Goal: Task Accomplishment & Management: Manage account settings

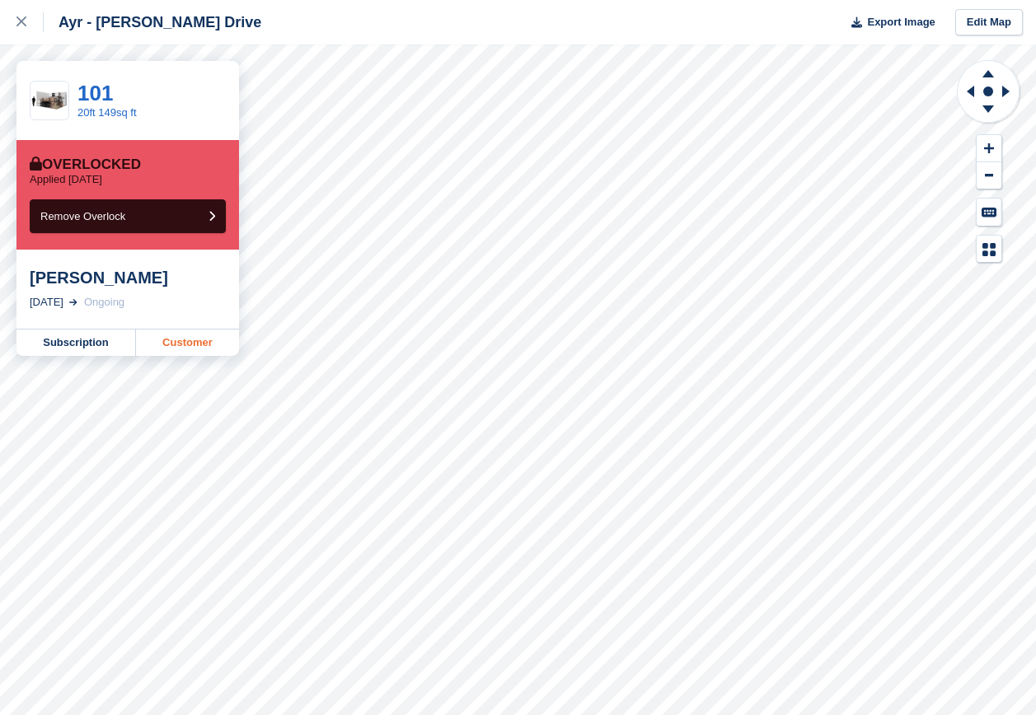
click at [187, 343] on link "Customer" at bounding box center [187, 343] width 103 height 26
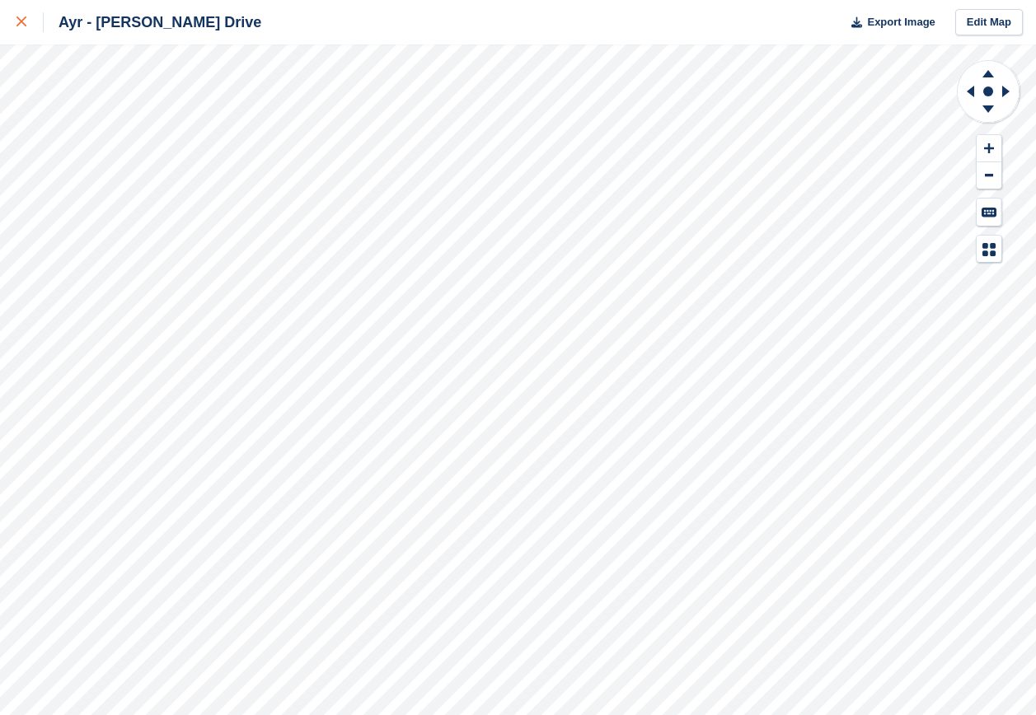
click at [18, 30] on div at bounding box center [29, 22] width 27 height 20
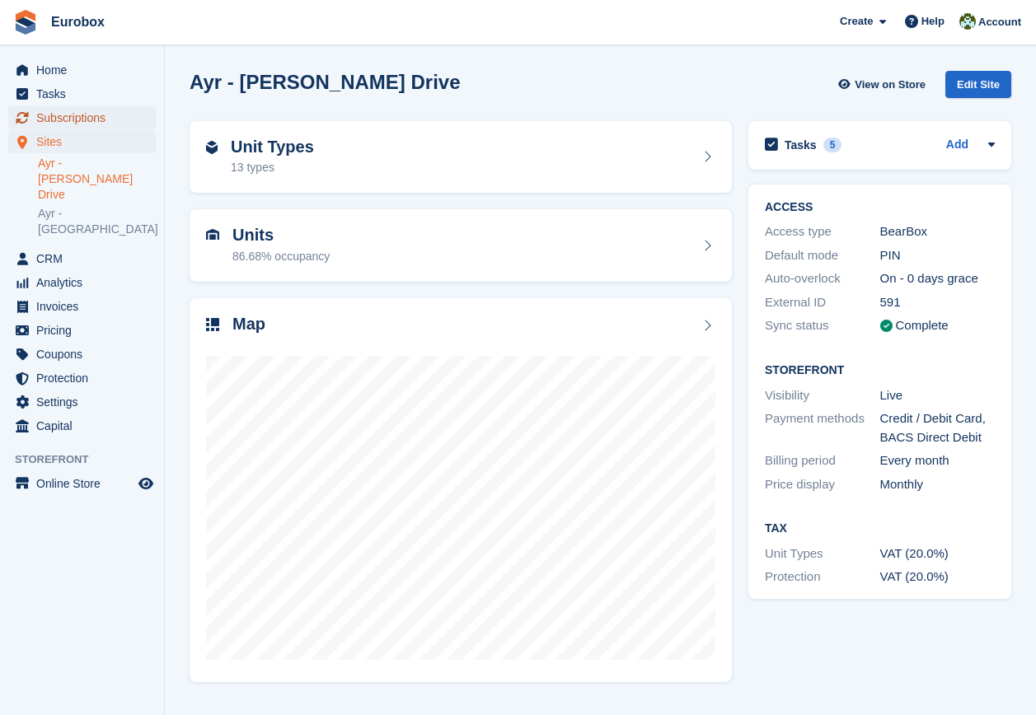
click at [91, 116] on span "Subscriptions" at bounding box center [85, 117] width 99 height 23
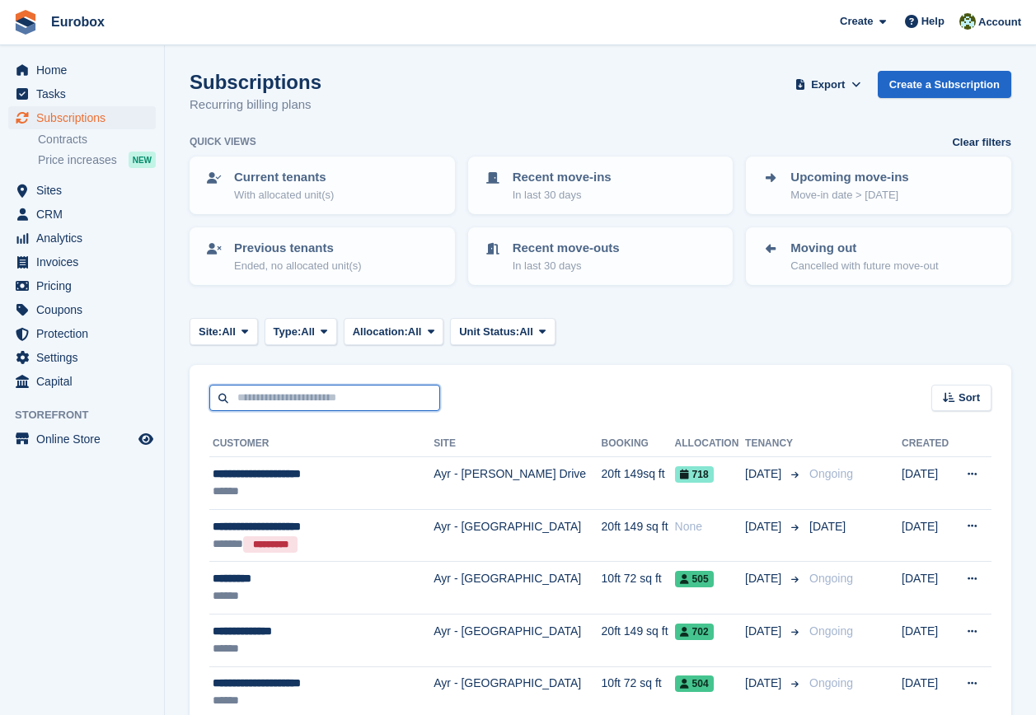
click at [316, 393] on input "text" at bounding box center [324, 398] width 231 height 27
type input "****"
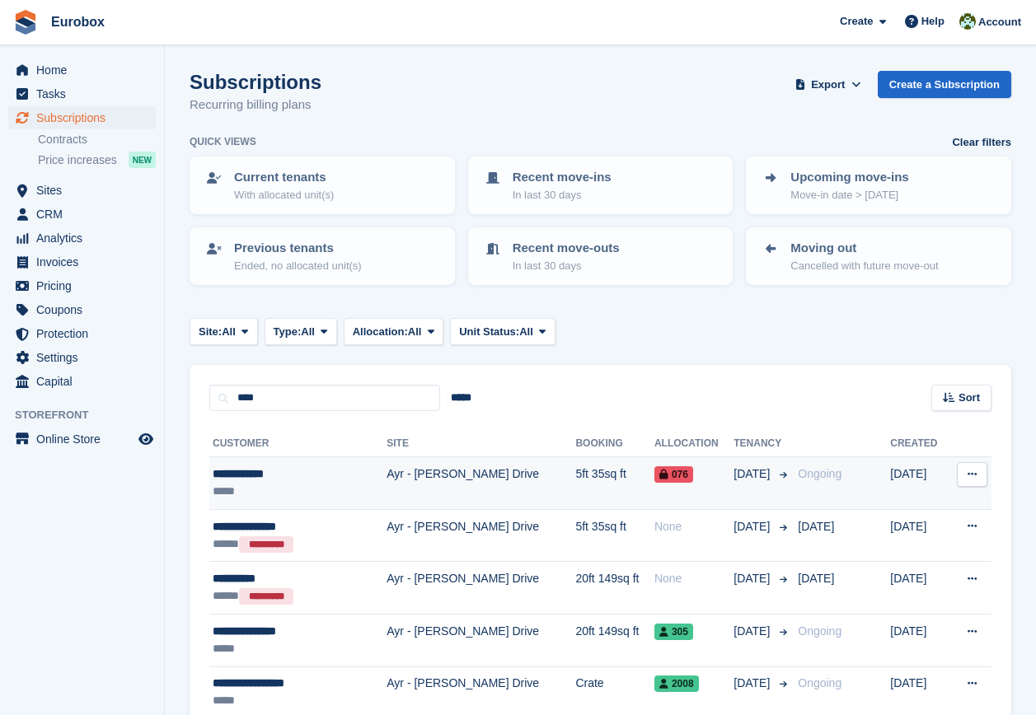
click at [274, 468] on div "**********" at bounding box center [283, 473] width 140 height 17
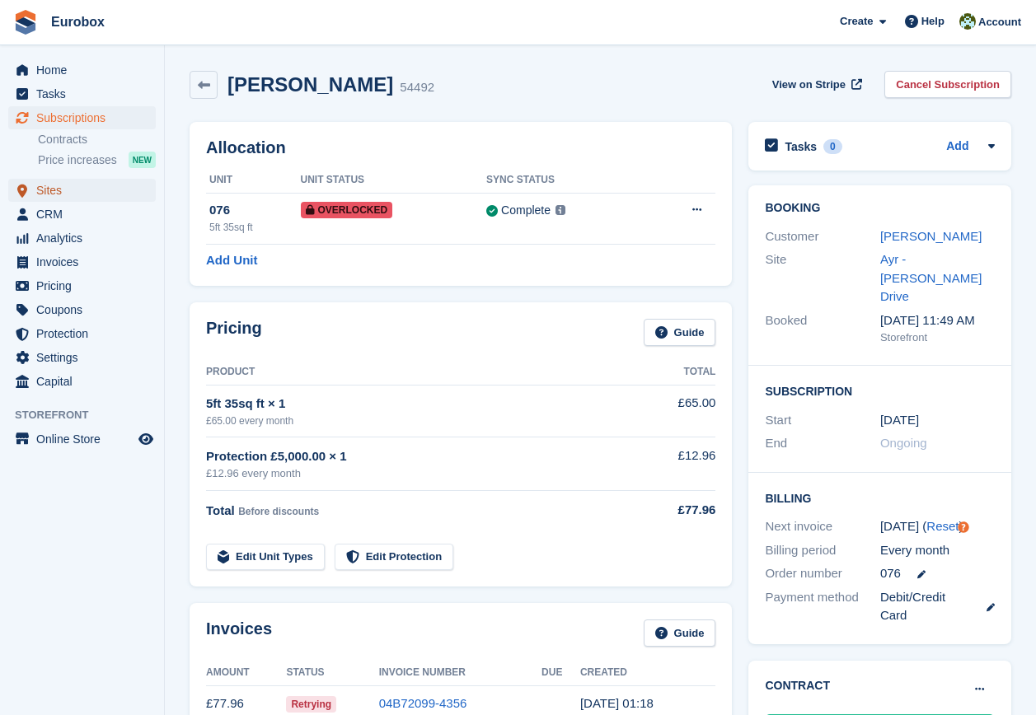
click at [41, 191] on span "Sites" at bounding box center [85, 190] width 99 height 23
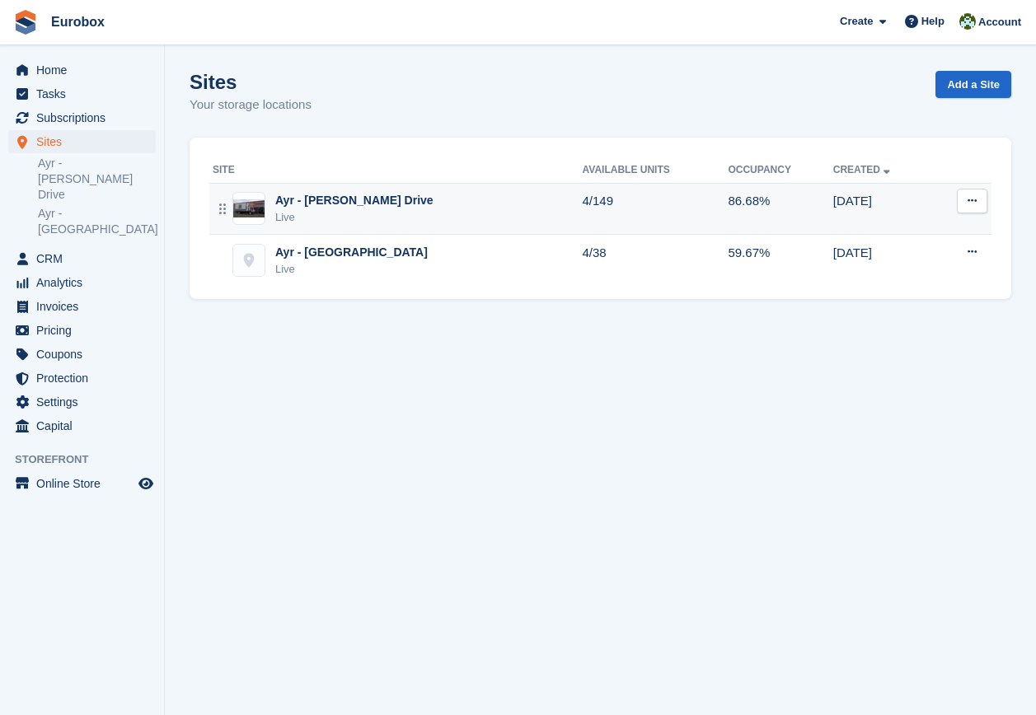
click at [339, 208] on div "Ayr - [PERSON_NAME] Drive" at bounding box center [354, 200] width 158 height 17
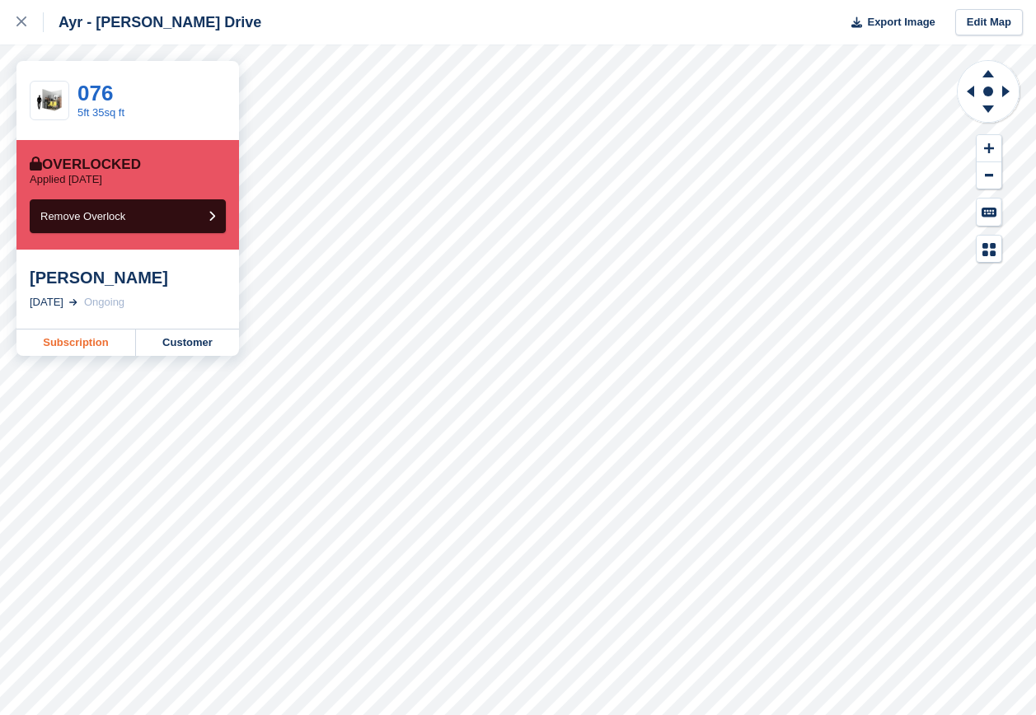
click at [81, 343] on link "Subscription" at bounding box center [75, 343] width 119 height 26
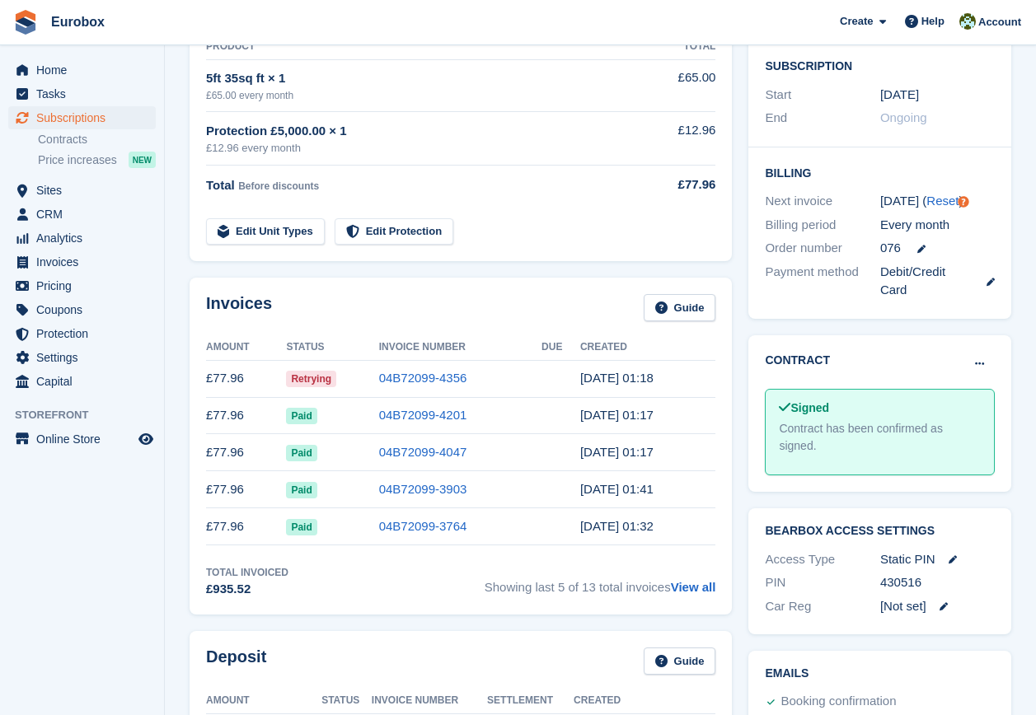
scroll to position [129, 0]
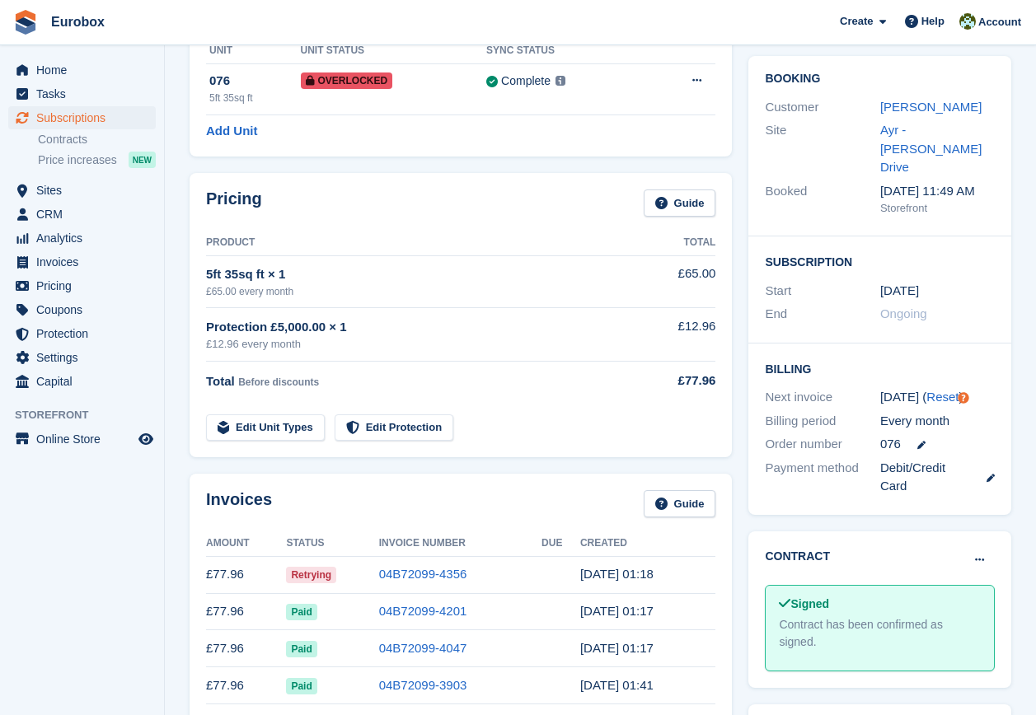
click at [993, 468] on link at bounding box center [983, 477] width 21 height 19
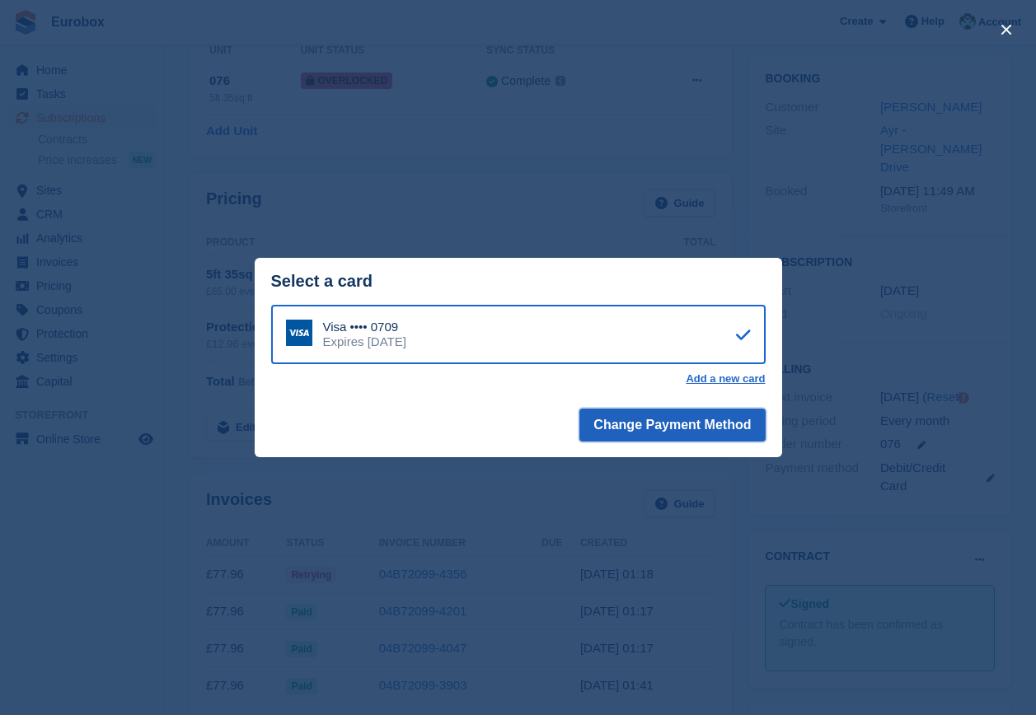
click at [741, 429] on button "Change Payment Method" at bounding box center [671, 425] width 185 height 33
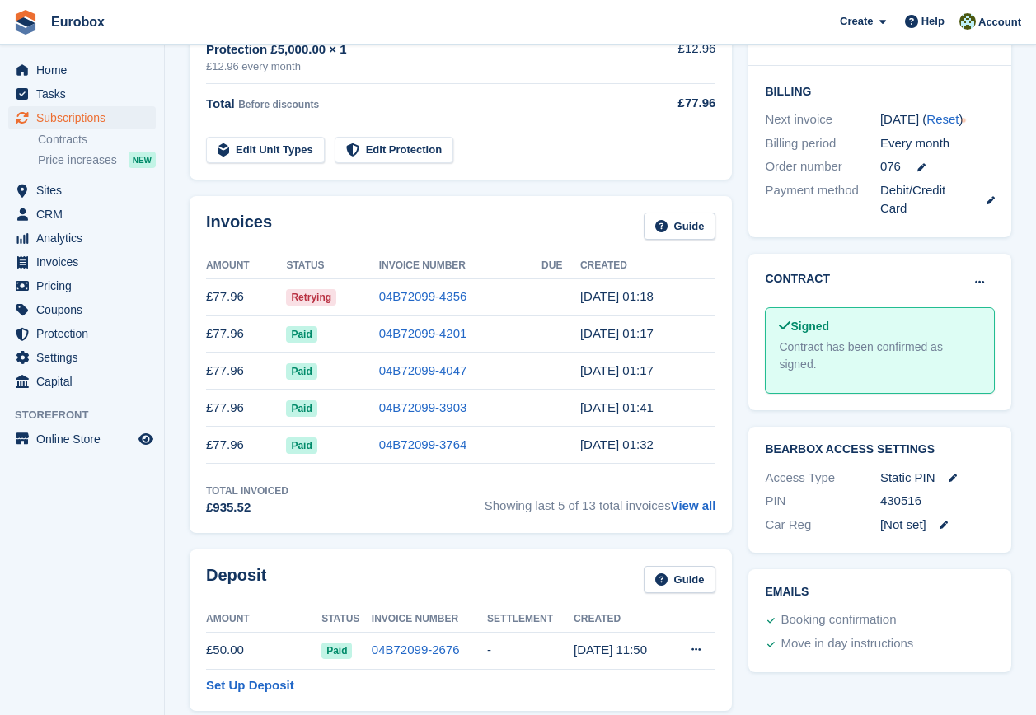
scroll to position [247, 0]
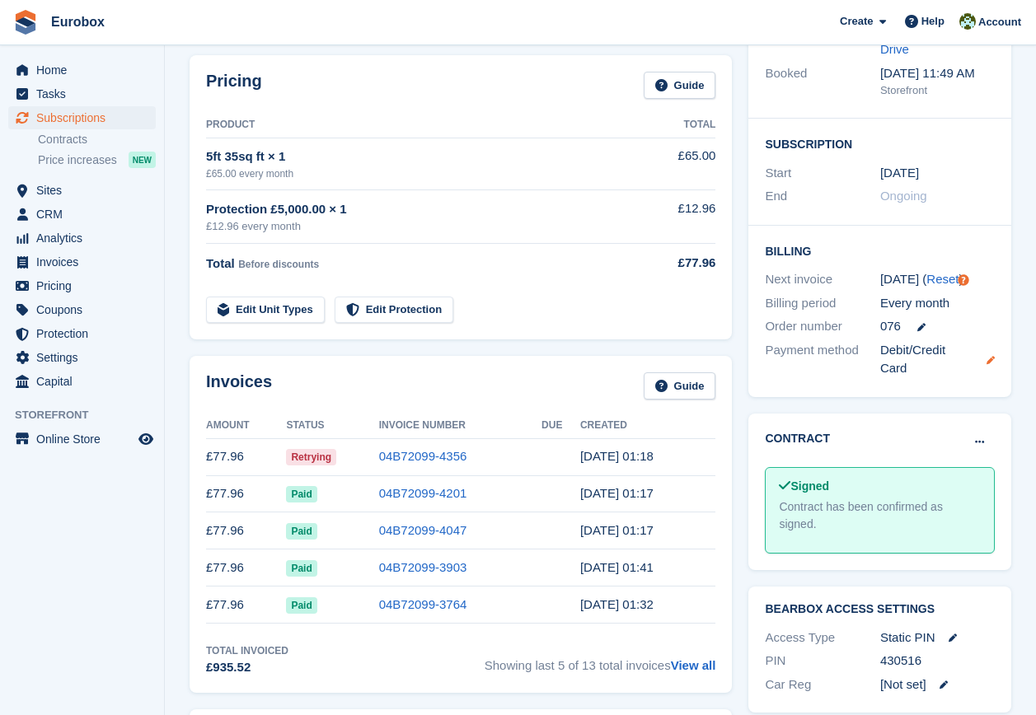
click at [991, 356] on icon at bounding box center [990, 360] width 8 height 8
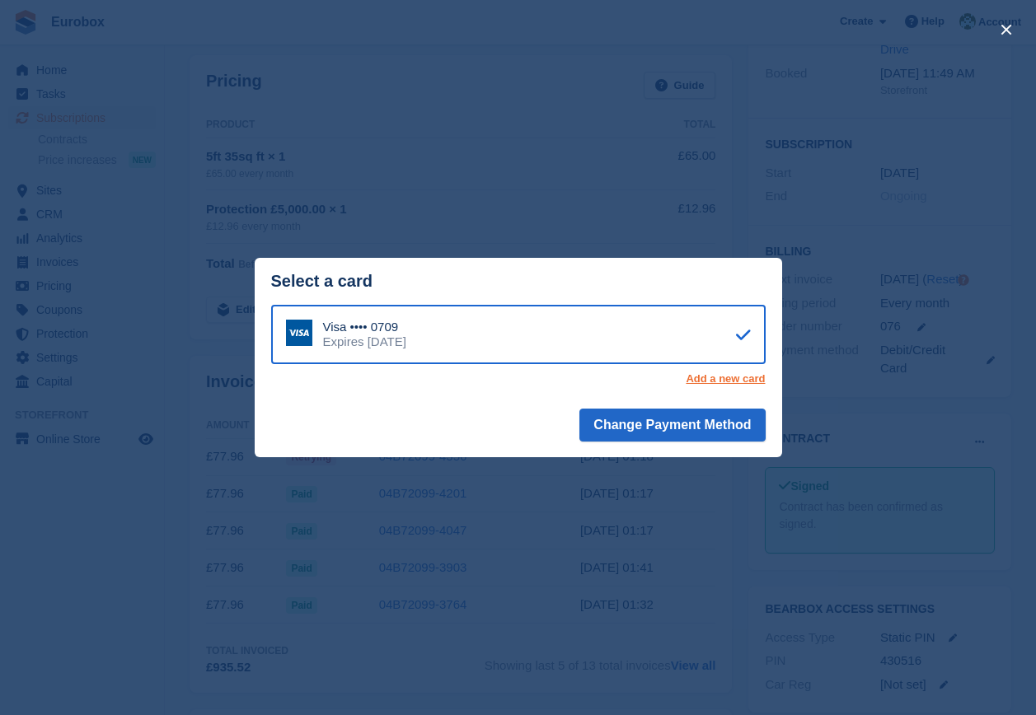
click at [759, 375] on link "Add a new card" at bounding box center [724, 378] width 79 height 13
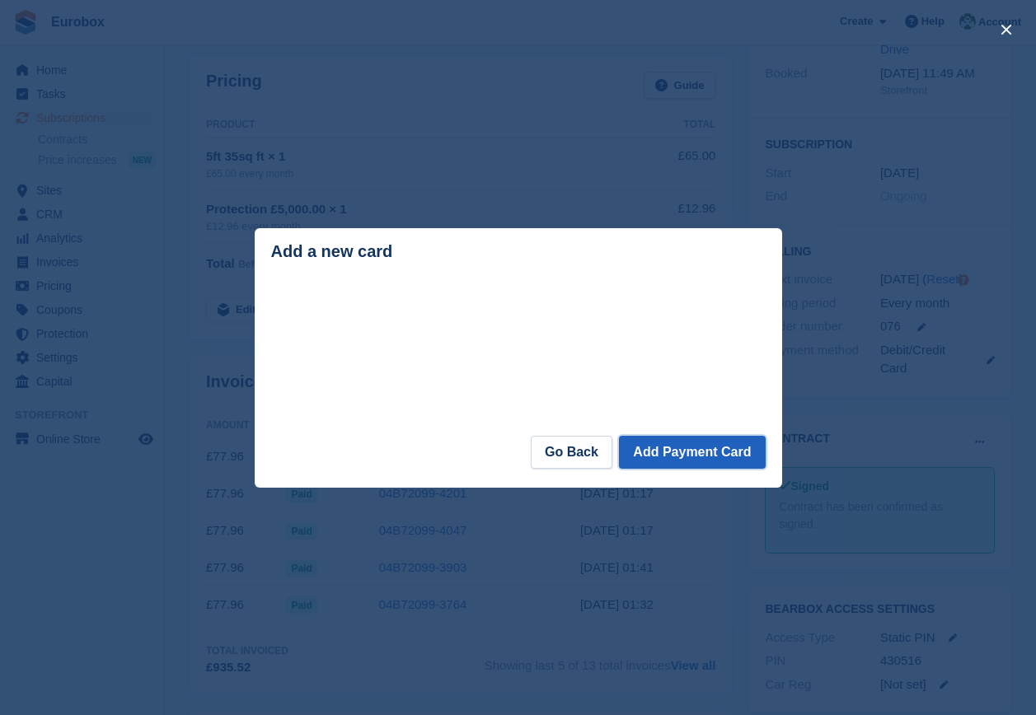
click at [699, 461] on button "Add Payment Card" at bounding box center [692, 452] width 146 height 33
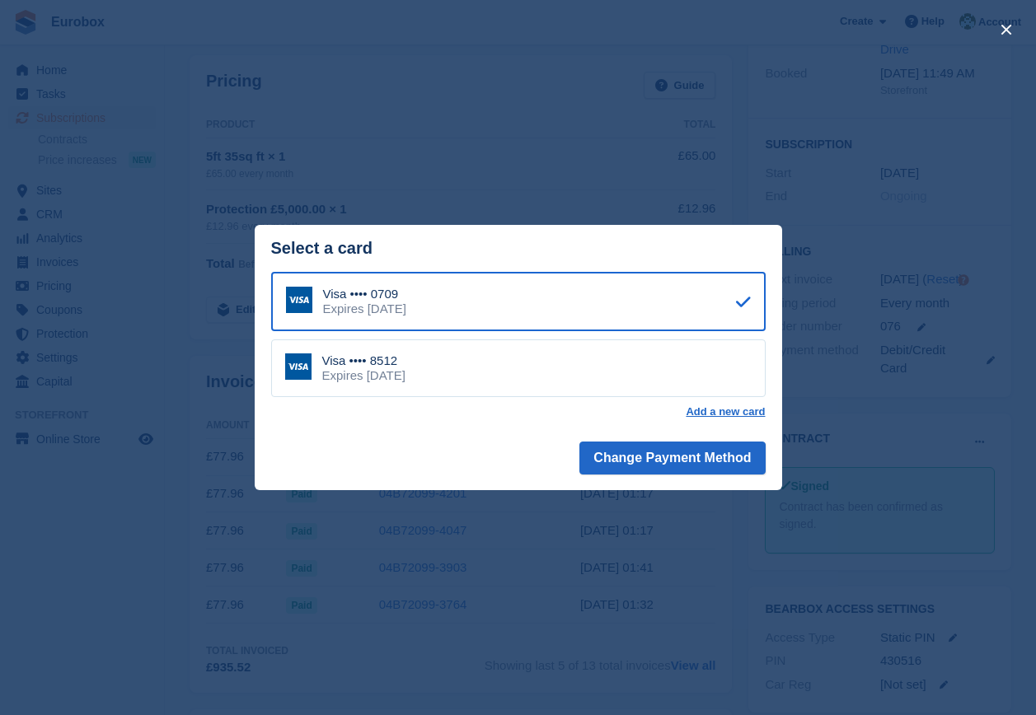
click at [470, 353] on div "Visa •••• 8512 Expires March 2029" at bounding box center [518, 368] width 494 height 58
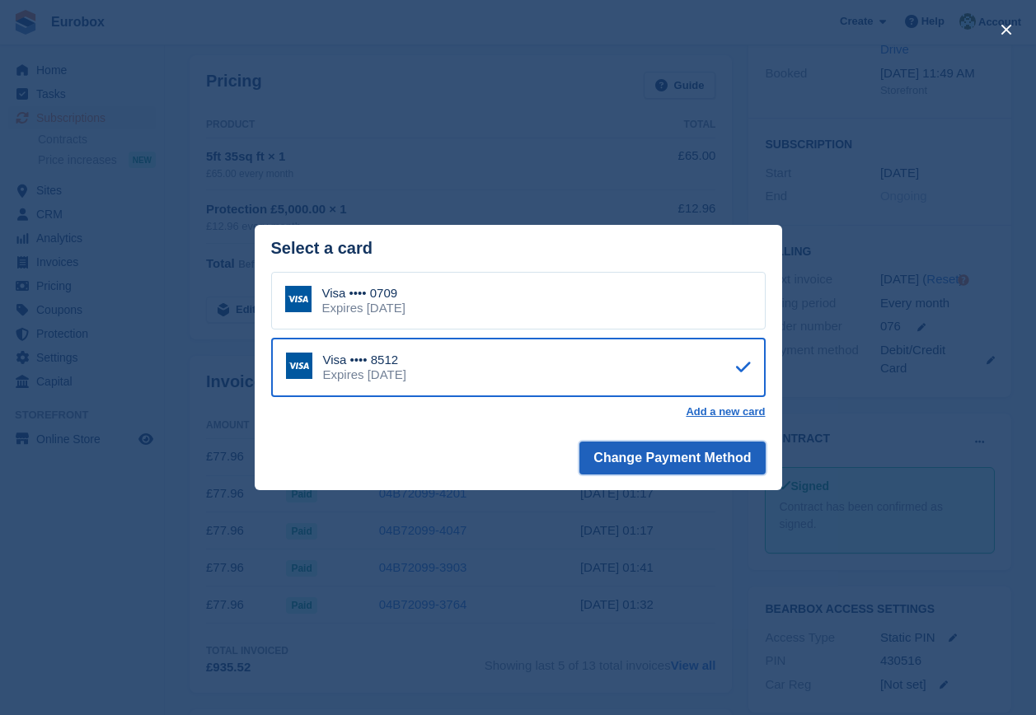
click at [675, 454] on button "Change Payment Method" at bounding box center [671, 458] width 185 height 33
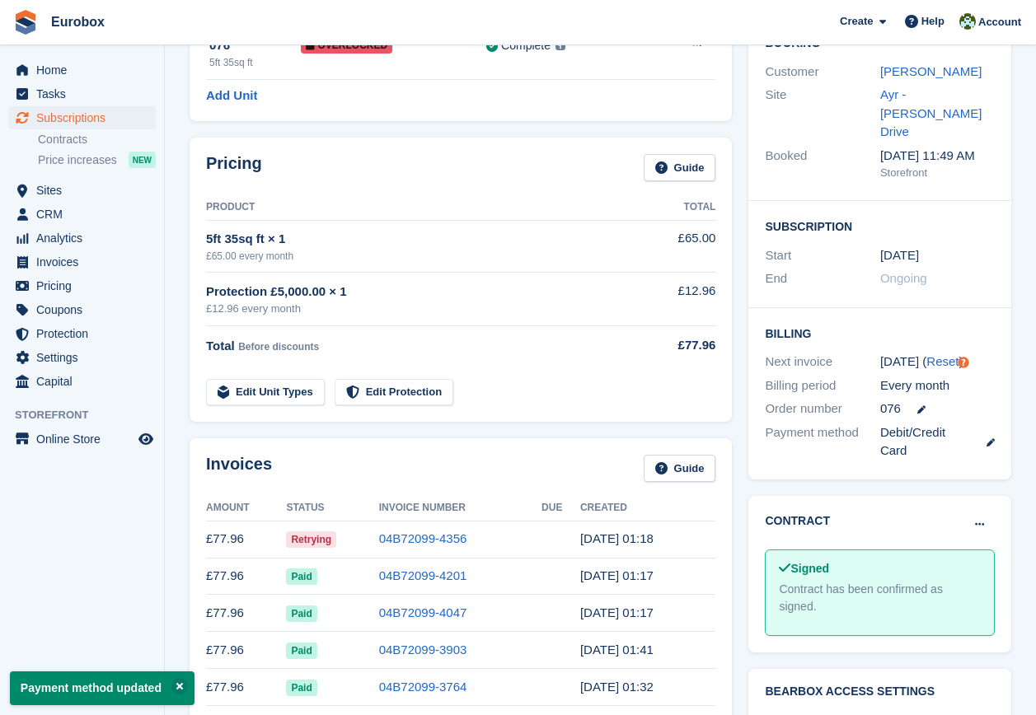
scroll to position [247, 0]
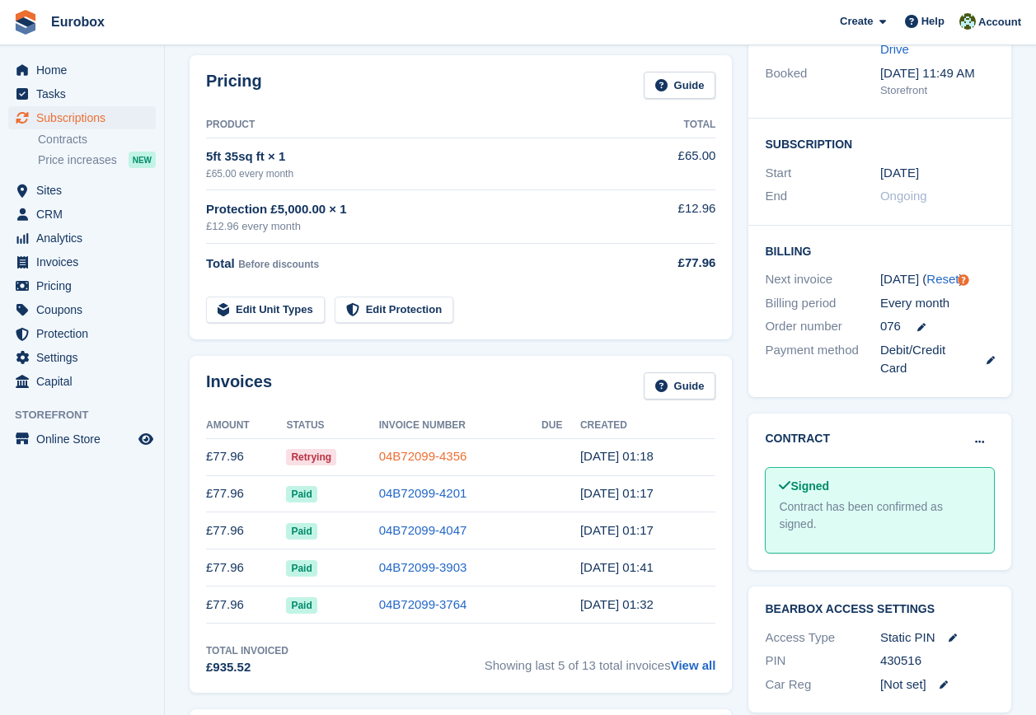
click at [390, 456] on link "04B72099-4356" at bounding box center [423, 456] width 88 height 14
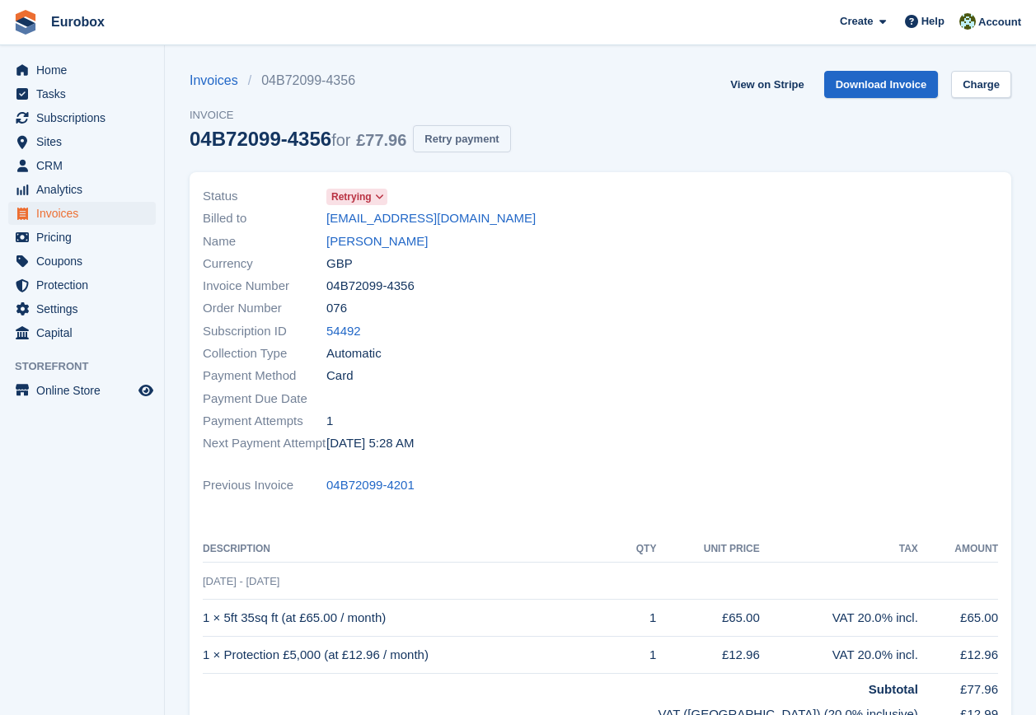
click at [484, 144] on button "Retry payment" at bounding box center [461, 138] width 97 height 27
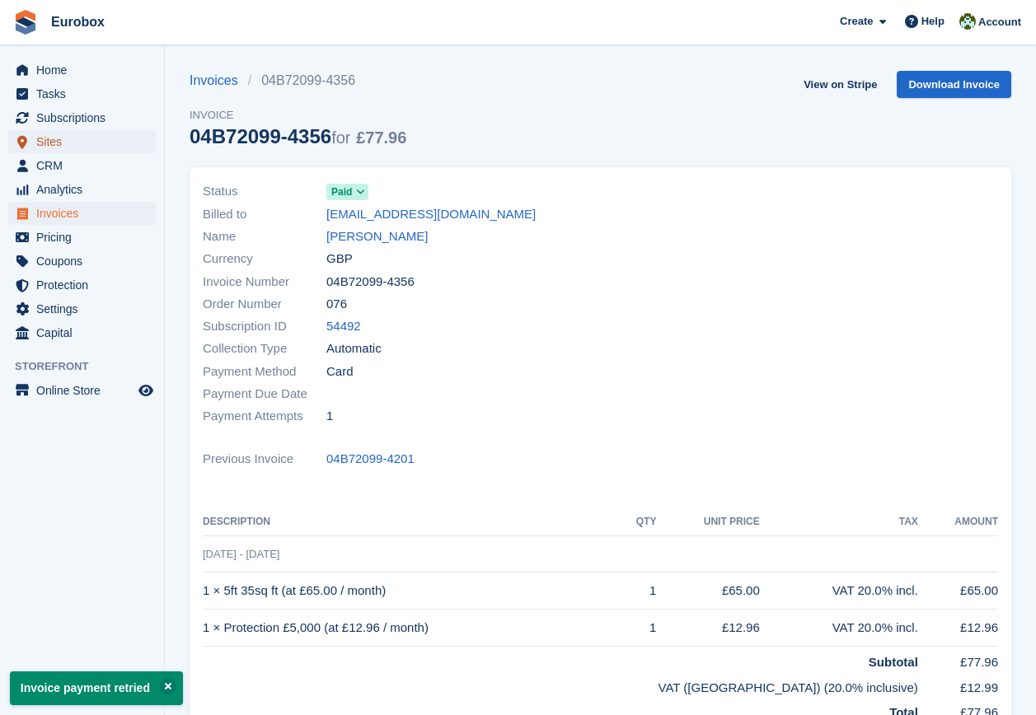
click at [49, 138] on span "Sites" at bounding box center [85, 141] width 99 height 23
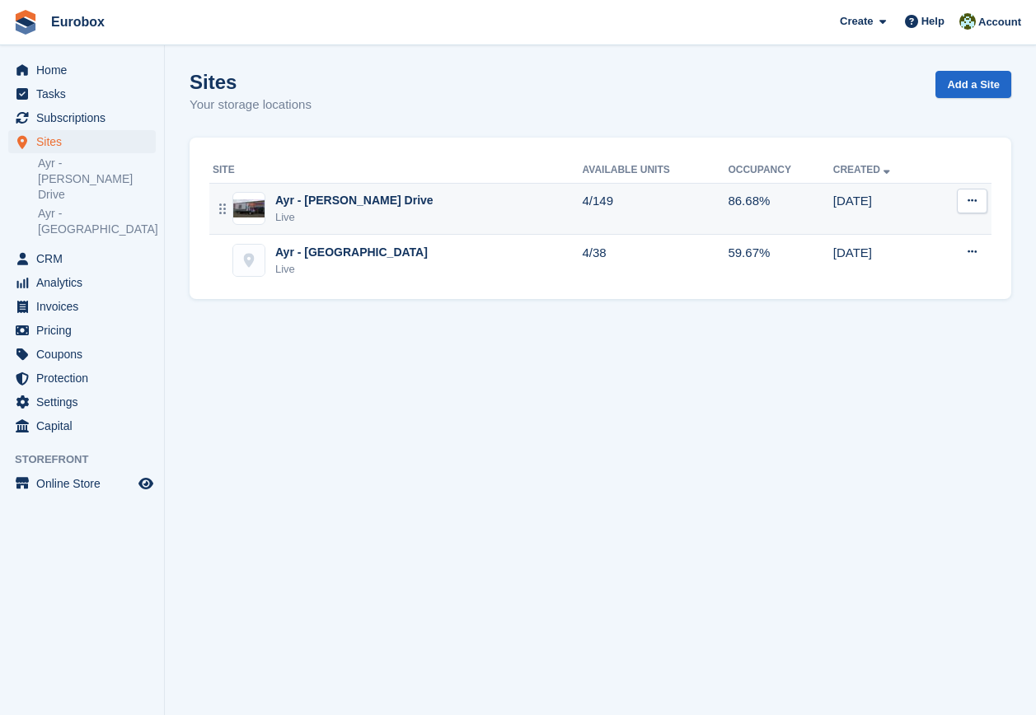
click at [324, 200] on div "Ayr - [PERSON_NAME] Drive" at bounding box center [354, 200] width 158 height 17
